Goal: Task Accomplishment & Management: Complete application form

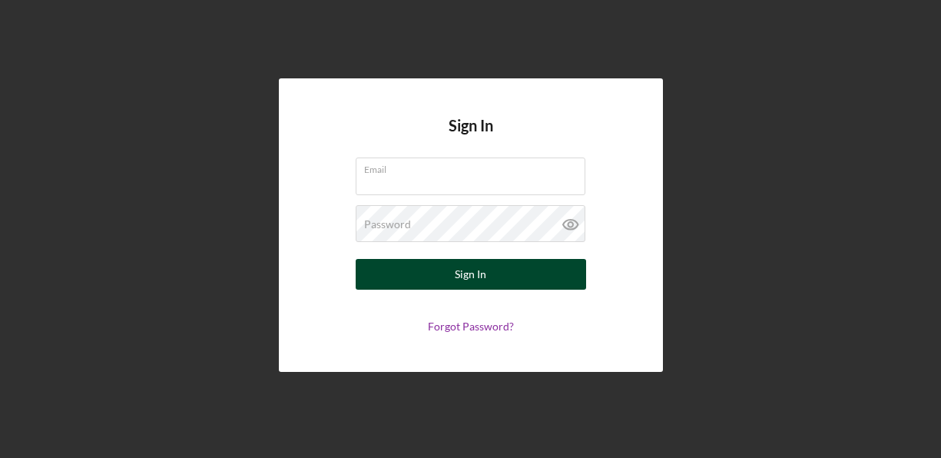
type input "[EMAIL_ADDRESS][DOMAIN_NAME]"
click at [439, 273] on button "Sign In" at bounding box center [471, 274] width 230 height 31
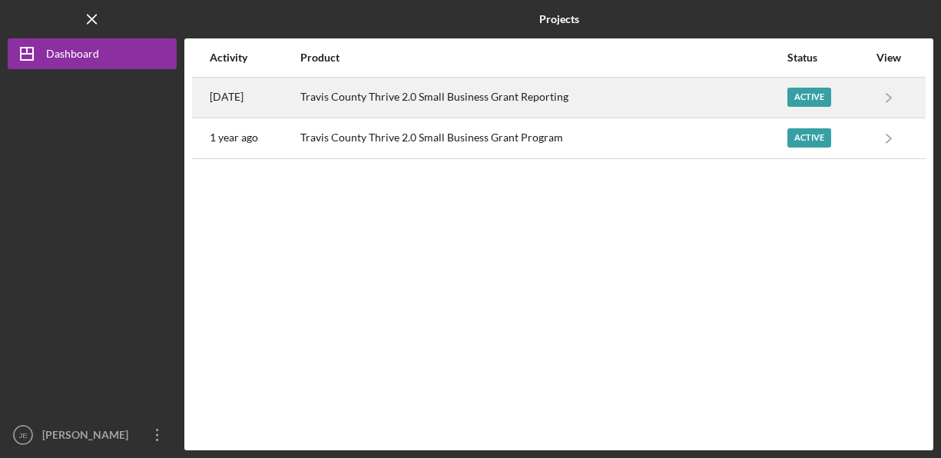
click at [811, 98] on div "Active" at bounding box center [809, 97] width 44 height 19
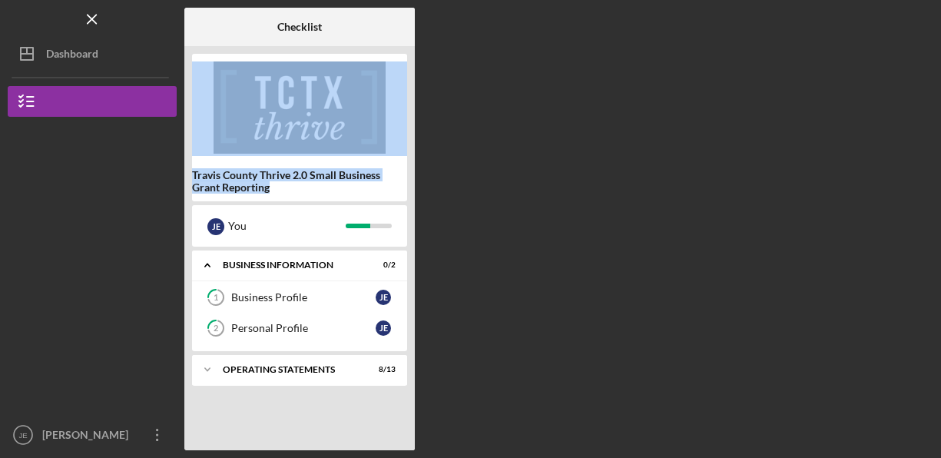
drag, startPoint x: 411, startPoint y: 140, endPoint x: 409, endPoint y: 201, distance: 61.5
click at [409, 201] on div "Travis County Thrive 2.0 Small Business Grant Reporting [PERSON_NAME] You Icon/…" at bounding box center [299, 248] width 230 height 404
click at [271, 366] on div "Operating Statements" at bounding box center [305, 369] width 165 height 9
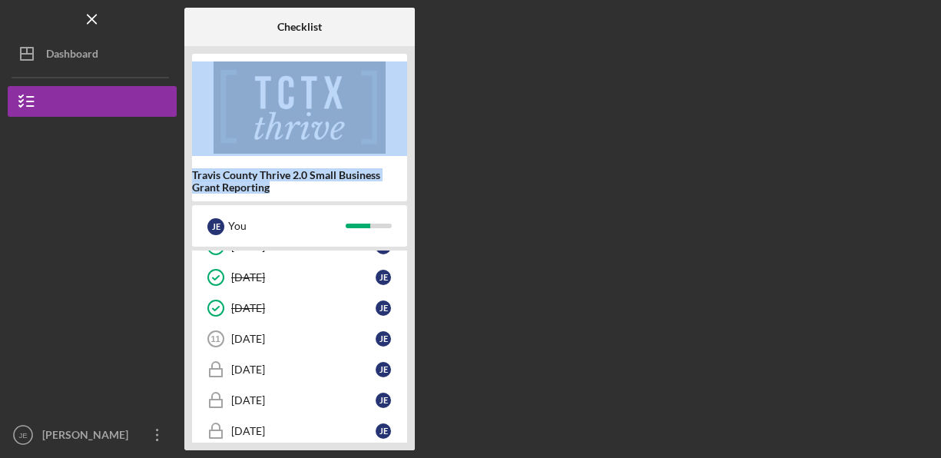
scroll to position [359, 0]
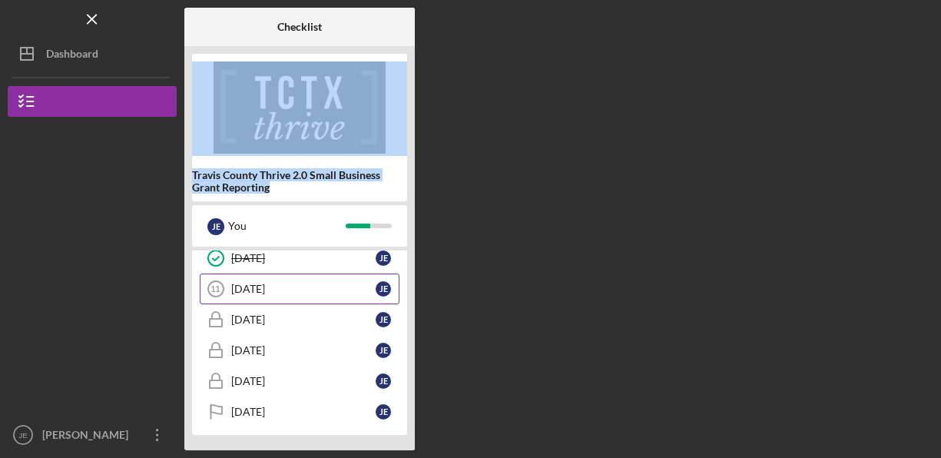
click at [264, 288] on div "[DATE]" at bounding box center [303, 289] width 144 height 12
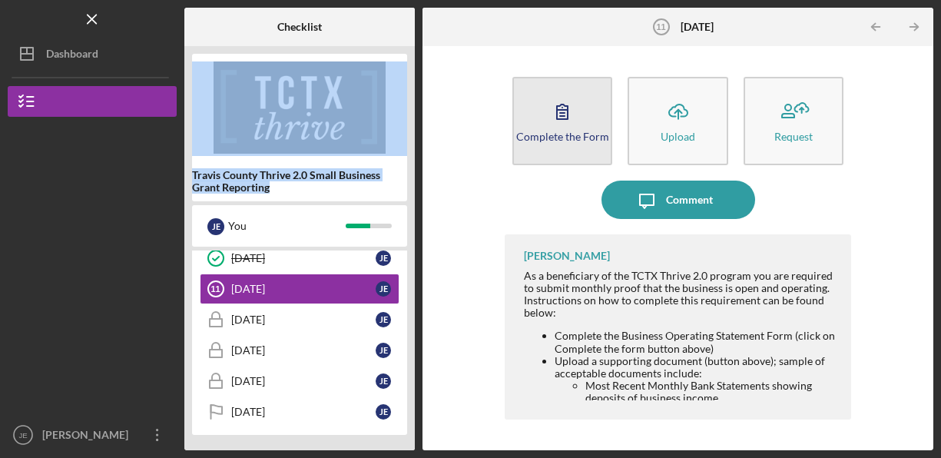
click at [565, 140] on div "Complete the Form" at bounding box center [562, 137] width 93 height 12
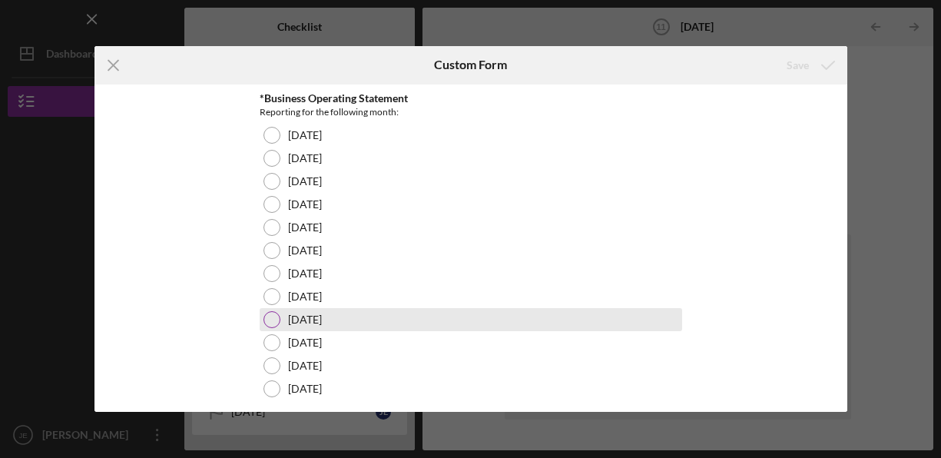
click at [263, 319] on div at bounding box center [271, 319] width 17 height 17
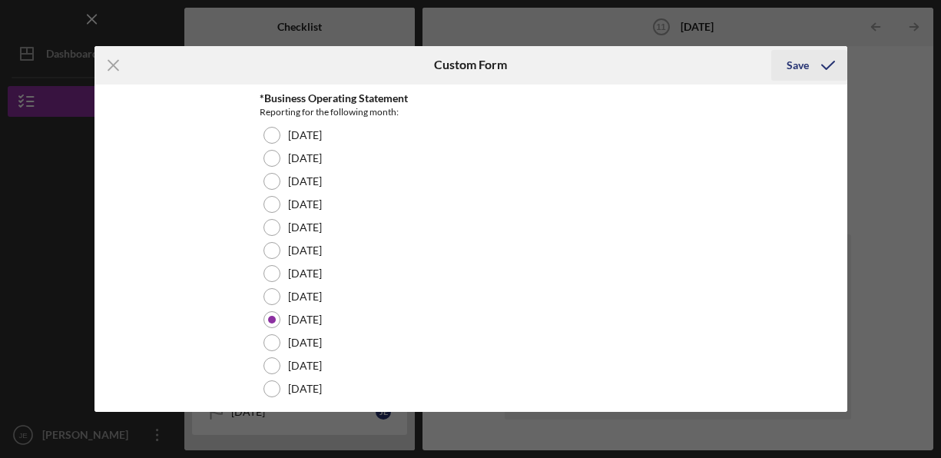
click at [802, 62] on div "Save" at bounding box center [798, 65] width 22 height 31
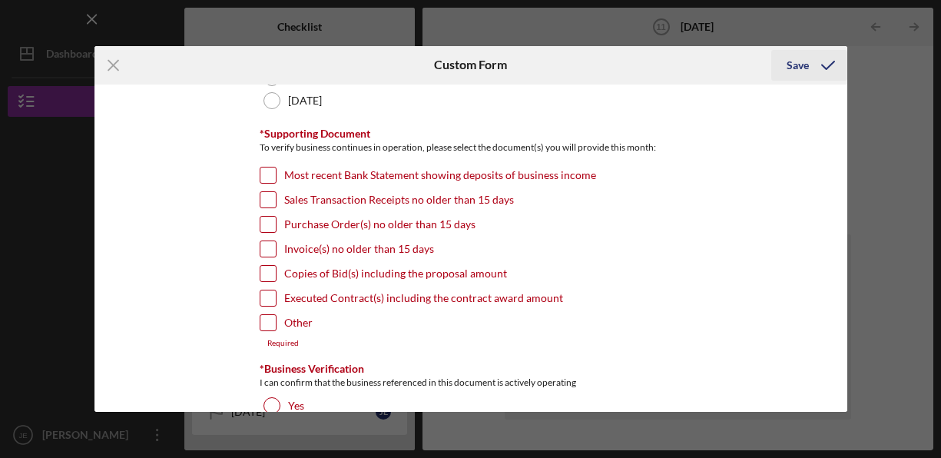
scroll to position [331, 0]
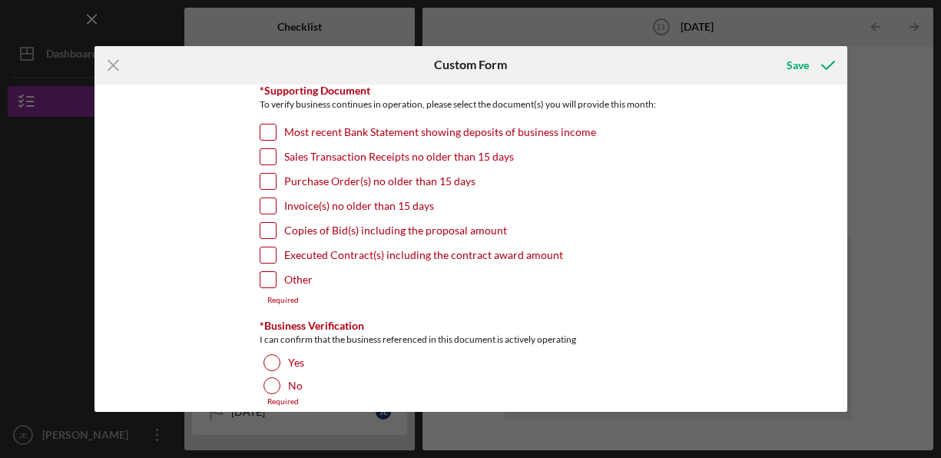
click at [263, 202] on input "Invoice(s) no older than 15 days" at bounding box center [267, 205] width 15 height 15
checkbox input "true"
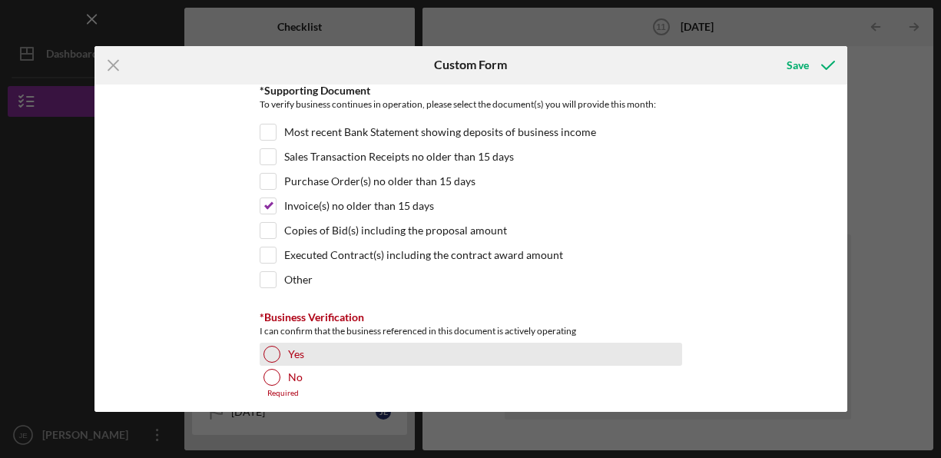
click at [270, 346] on div at bounding box center [271, 354] width 17 height 17
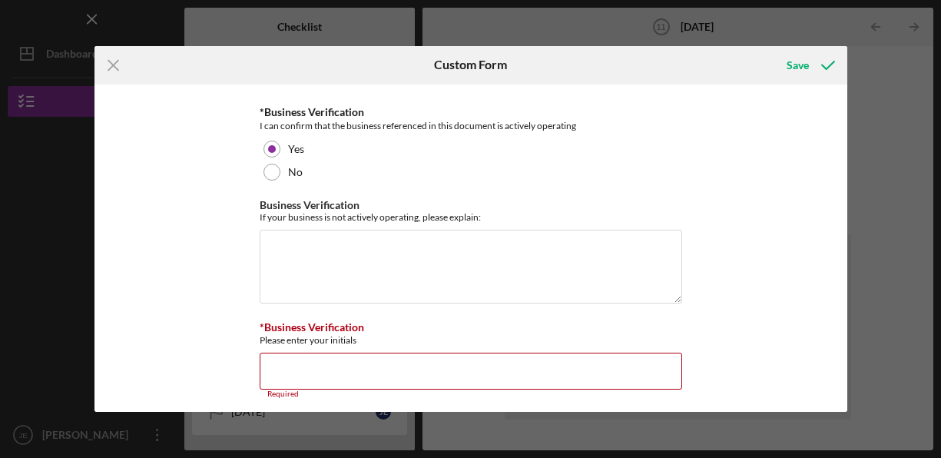
scroll to position [545, 0]
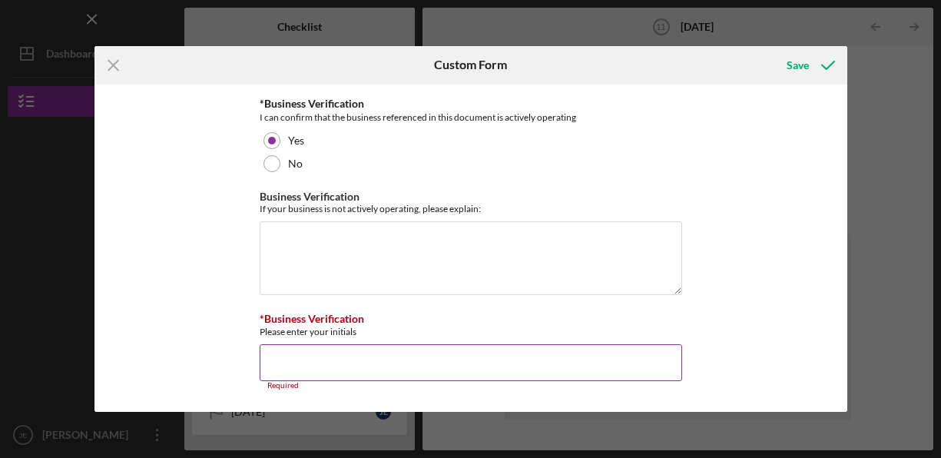
click at [590, 354] on input "*Business Verification" at bounding box center [471, 362] width 423 height 37
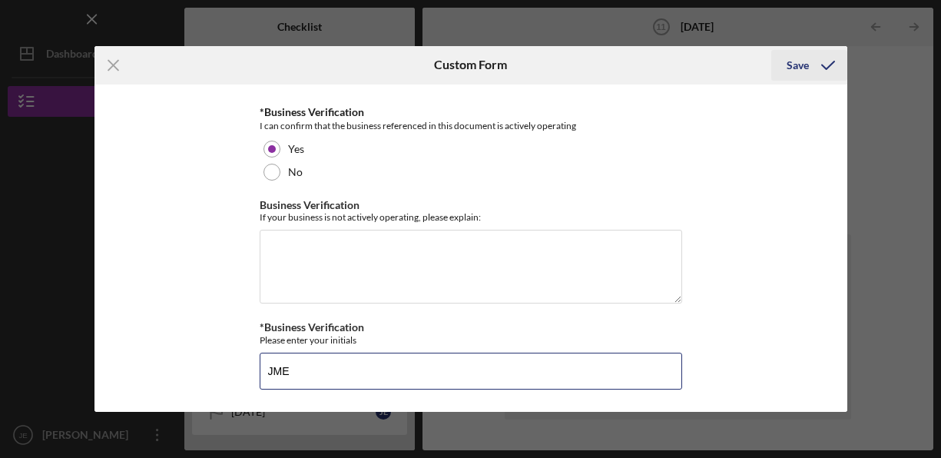
type input "JME"
click at [791, 61] on div "Save" at bounding box center [798, 65] width 22 height 31
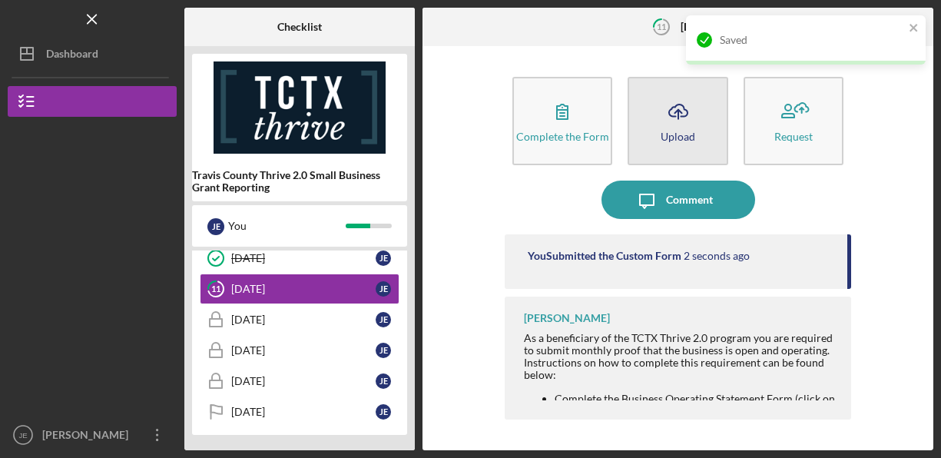
click at [681, 113] on polyline "button" at bounding box center [677, 112] width 7 height 4
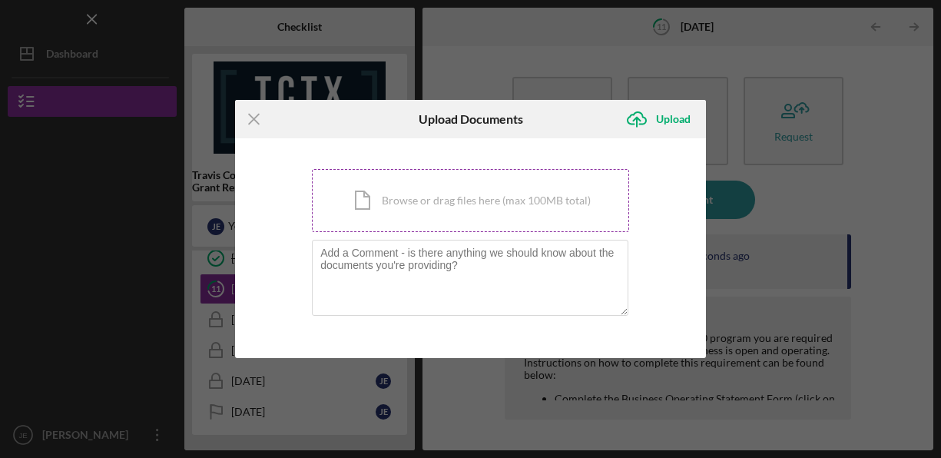
click at [469, 192] on div "Icon/Document Browse or drag files here (max 100MB total) Tap to choose files o…" at bounding box center [470, 200] width 317 height 63
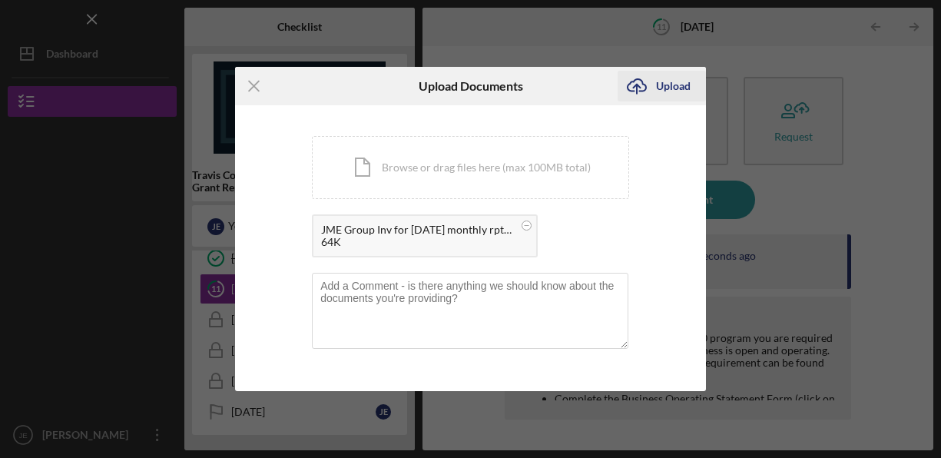
click at [669, 85] on div "Upload" at bounding box center [673, 86] width 35 height 31
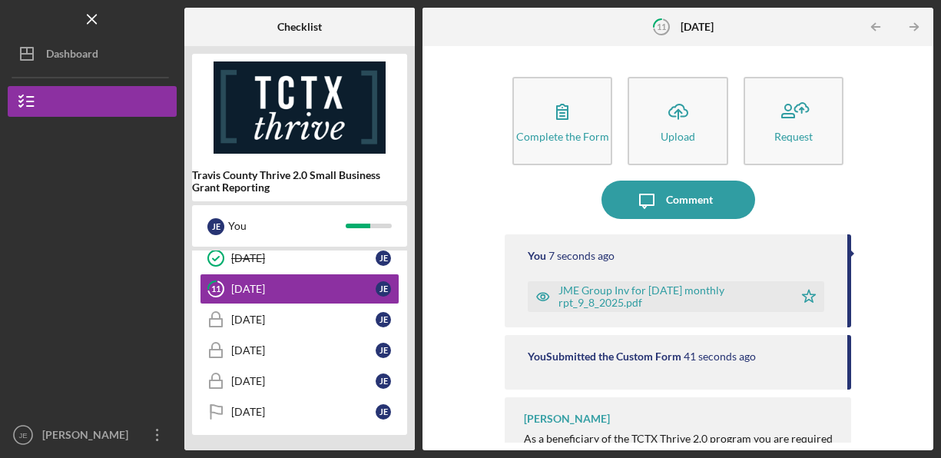
scroll to position [31, 0]
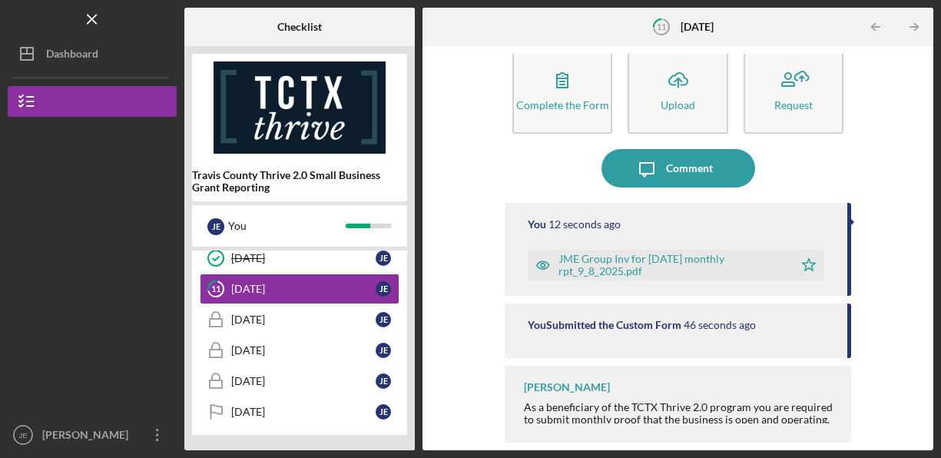
click at [816, 404] on div "As a beneficiary of the TCTX Thrive 2.0 program you are required to submit mont…" at bounding box center [680, 425] width 313 height 49
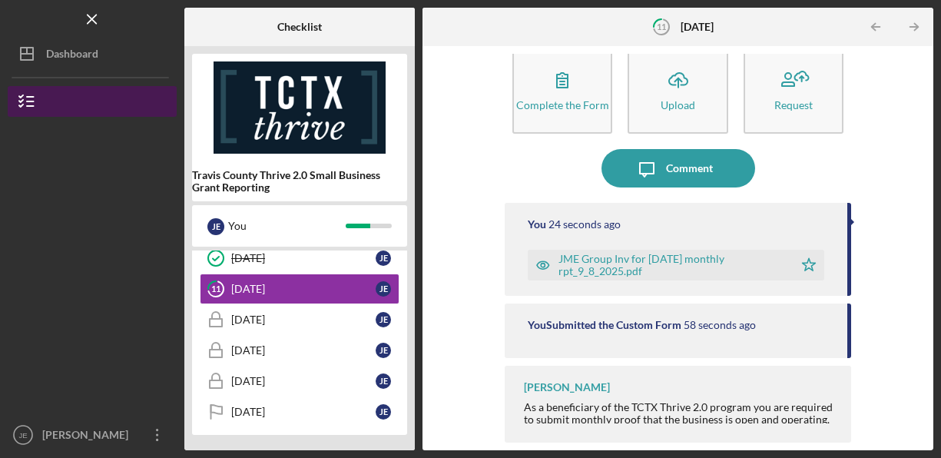
click at [31, 95] on icon "button" at bounding box center [27, 101] width 38 height 38
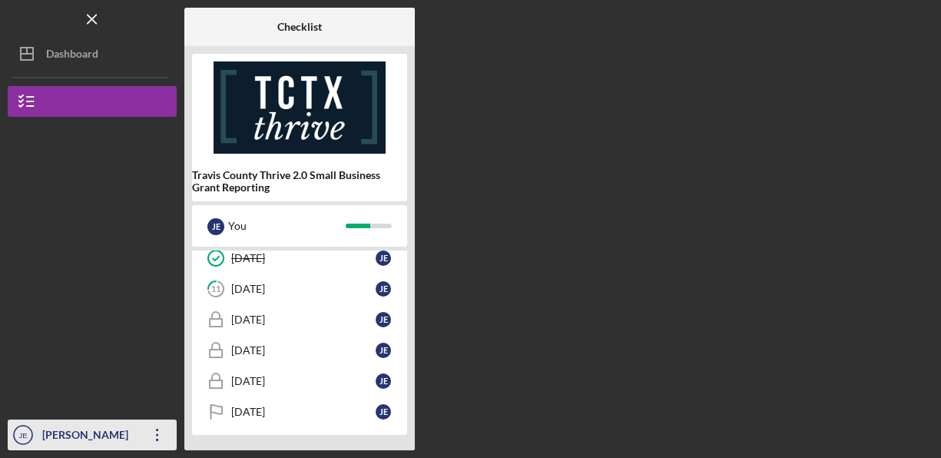
click at [55, 430] on div "[PERSON_NAME]" at bounding box center [88, 436] width 100 height 35
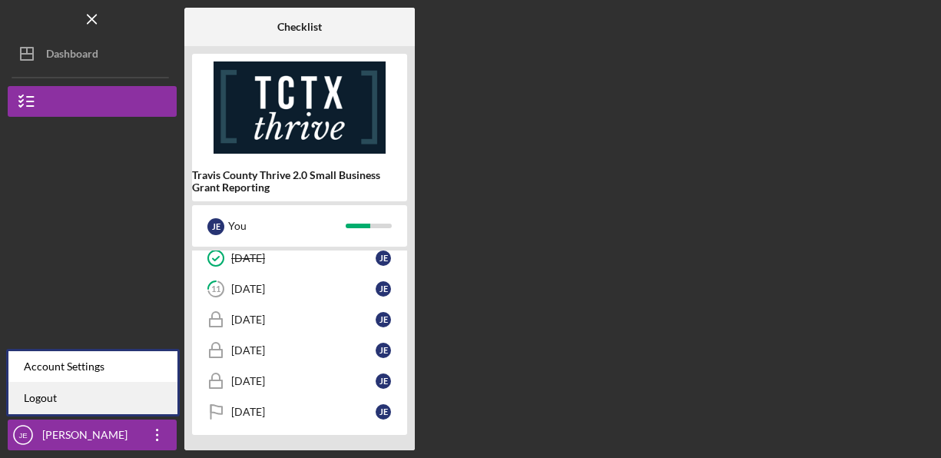
click at [44, 397] on link "Logout" at bounding box center [92, 398] width 169 height 31
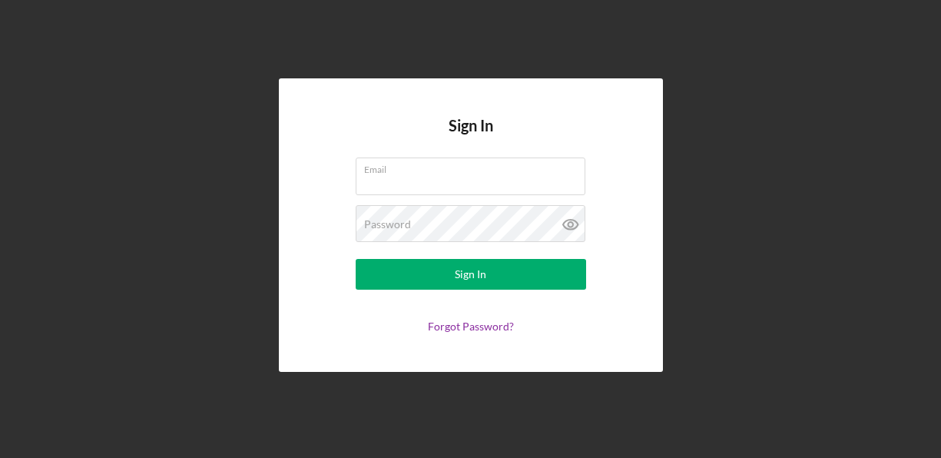
type input "[EMAIL_ADDRESS][DOMAIN_NAME]"
click at [790, 131] on div "Sign In Email [EMAIL_ADDRESS][DOMAIN_NAME] Password Sign In Forgot Password?" at bounding box center [471, 225] width 926 height 450
